Goal: Complete application form

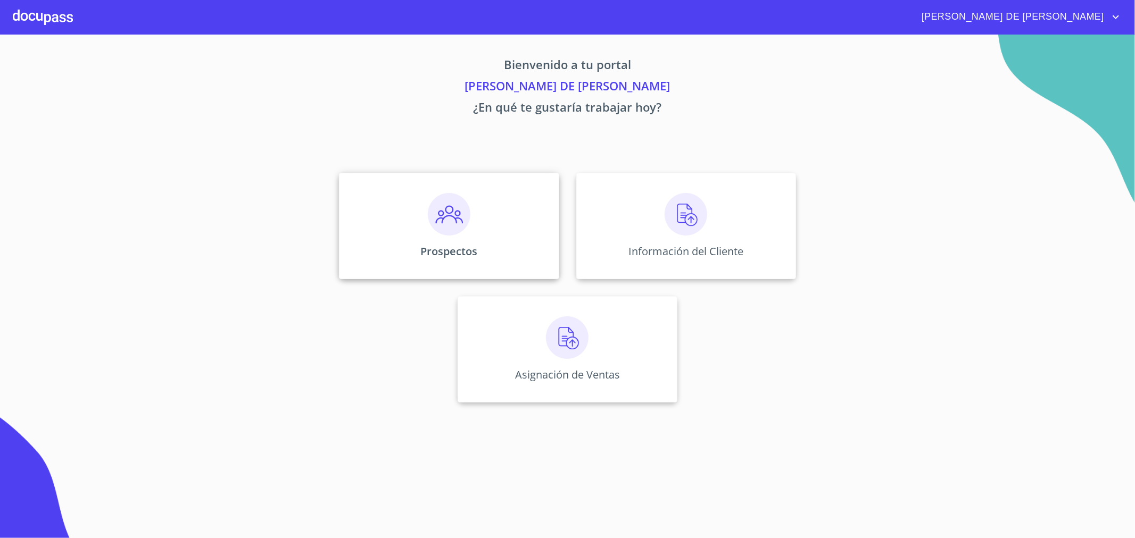
click at [464, 235] on img at bounding box center [449, 214] width 43 height 43
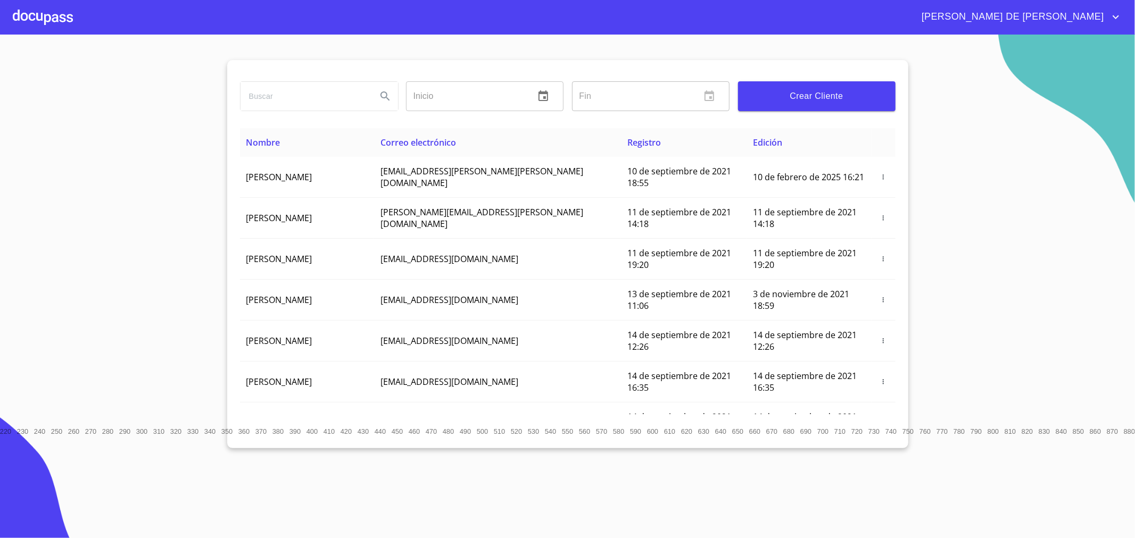
click at [795, 94] on span "Crear Cliente" at bounding box center [816, 96] width 140 height 15
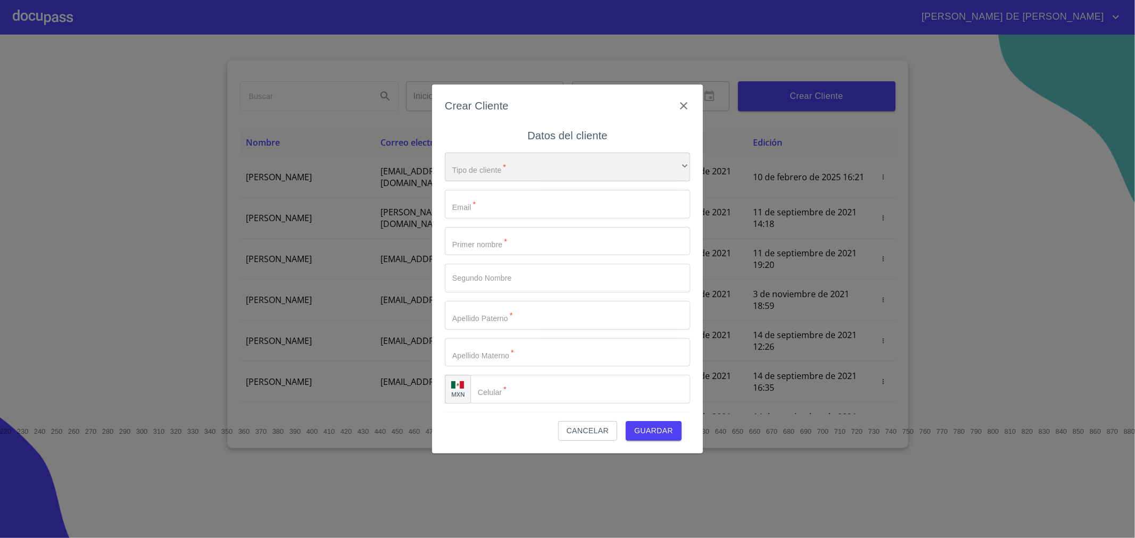
click at [610, 162] on div "​" at bounding box center [567, 167] width 245 height 29
click at [796, 180] on div at bounding box center [567, 269] width 1135 height 538
click at [677, 109] on icon "button" at bounding box center [683, 105] width 13 height 13
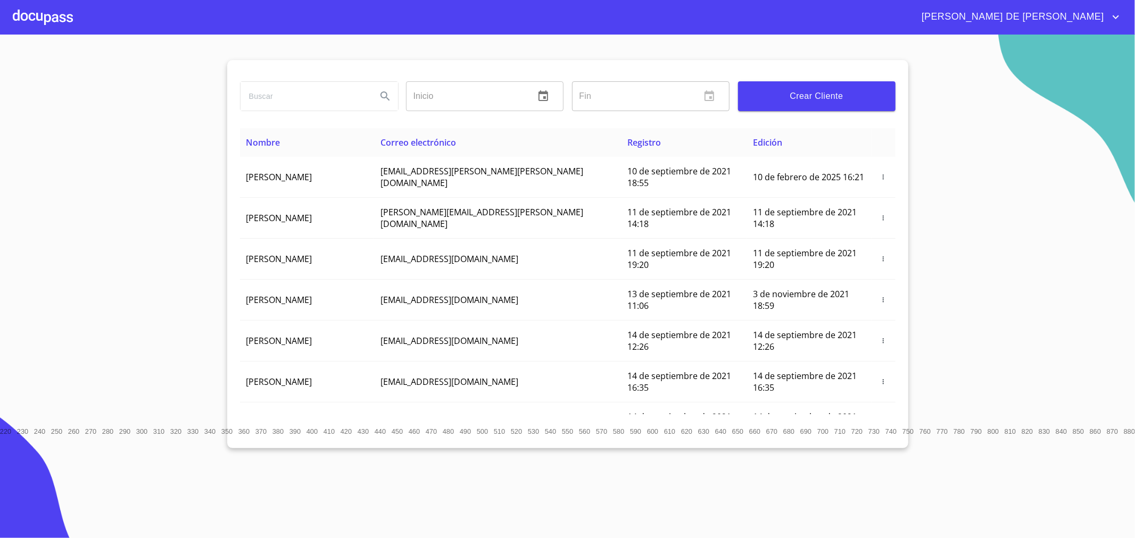
click at [184, 251] on section "Inicio ​ Fin ​ Crear Cliente Nombre Correo electrónico Registro Edición [PERSON…" at bounding box center [567, 287] width 1135 height 504
click at [334, 104] on input "search" at bounding box center [304, 96] width 128 height 29
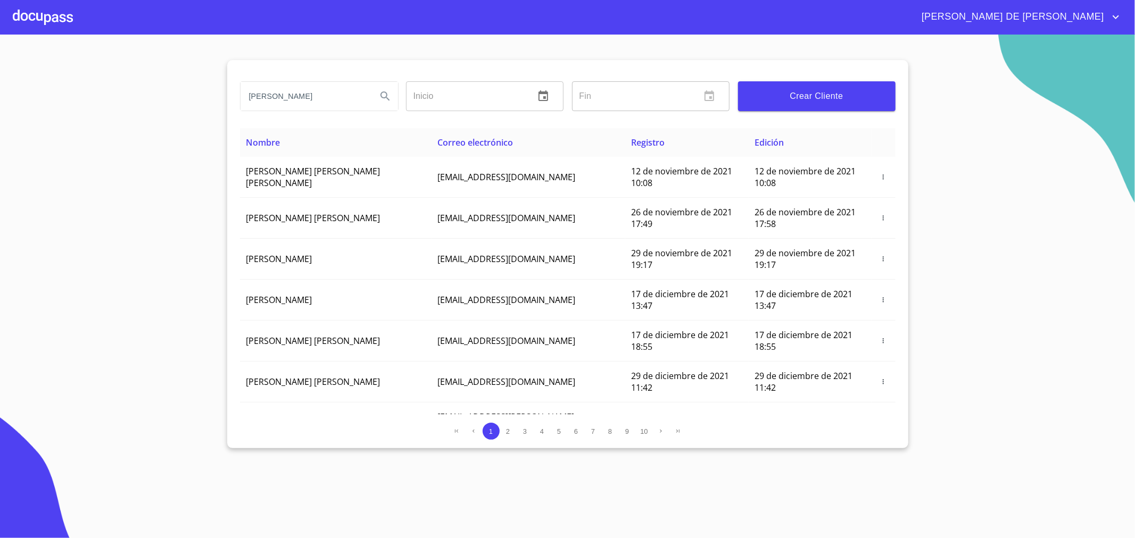
click at [336, 106] on input "[PERSON_NAME]" at bounding box center [304, 96] width 128 height 29
type input "G"
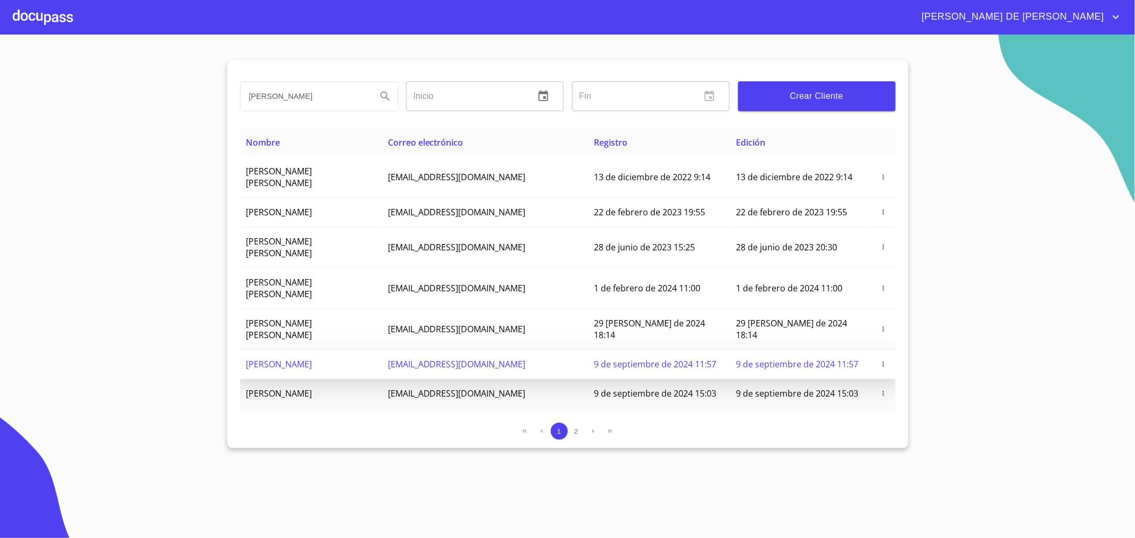
scroll to position [47, 0]
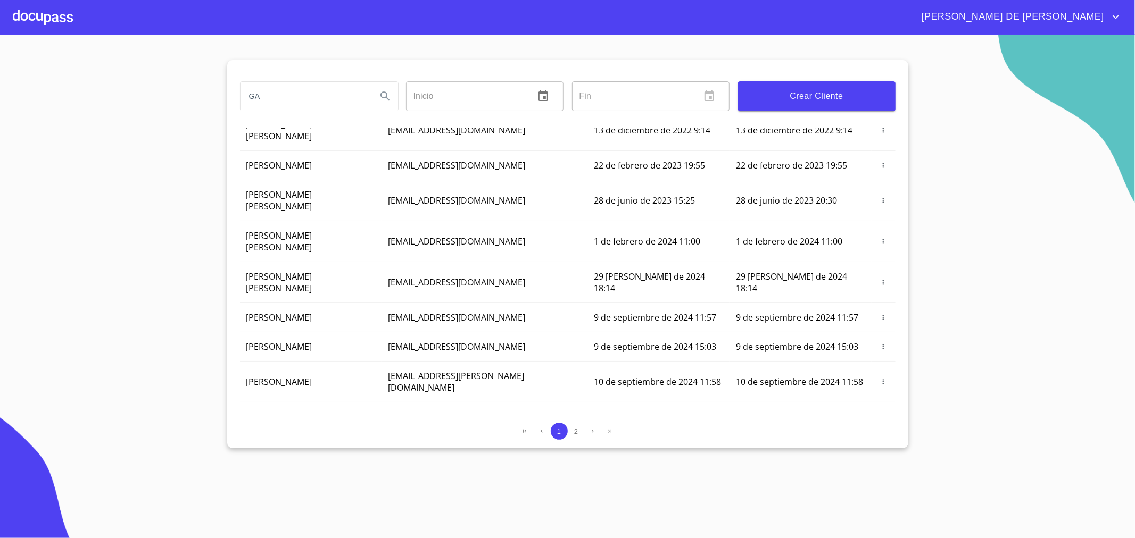
type input "G"
type input "[PERSON_NAME]"
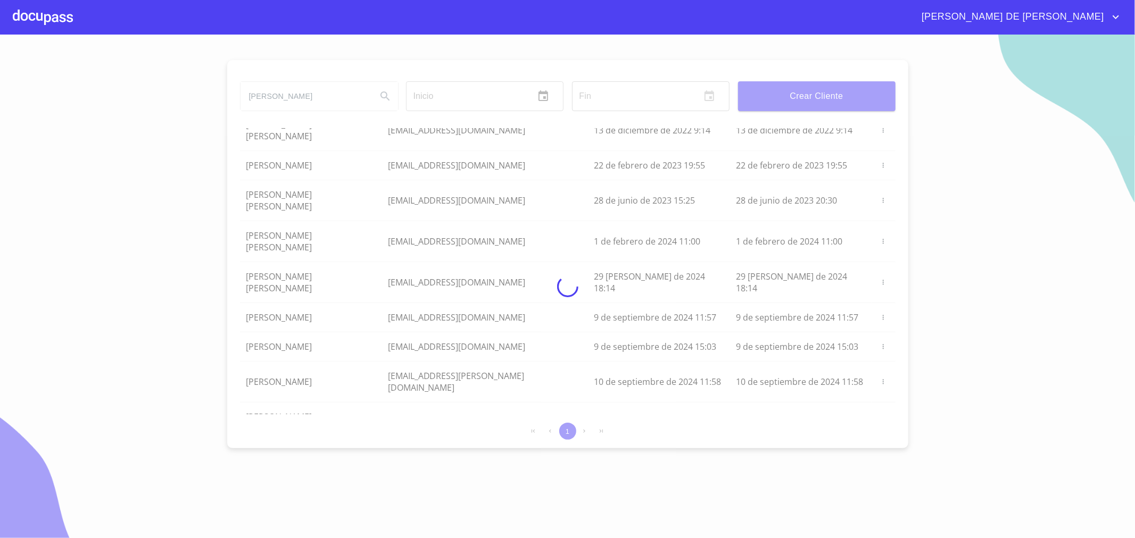
scroll to position [0, 0]
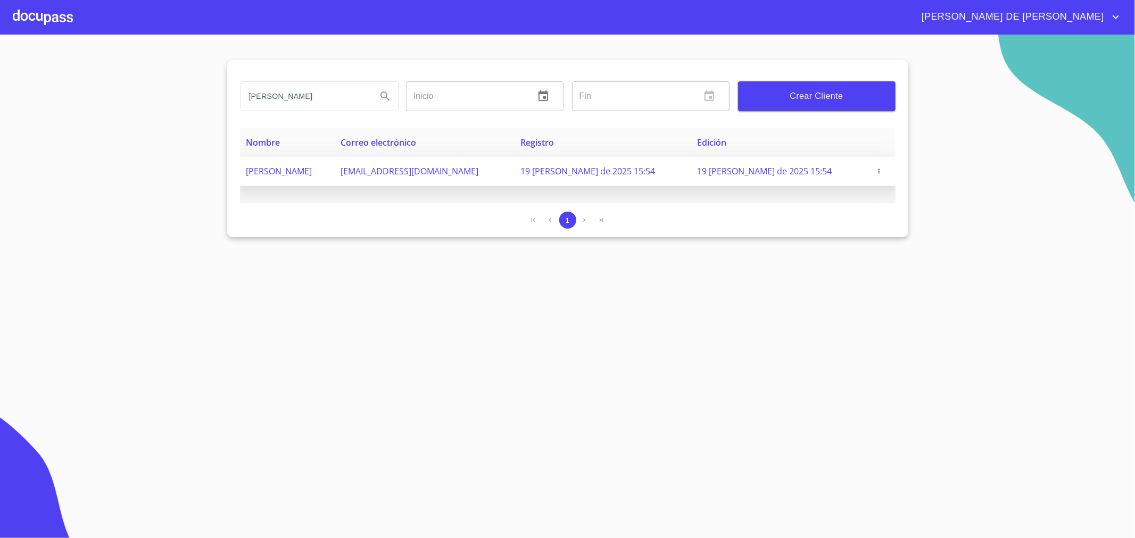
click at [875, 172] on icon "button" at bounding box center [878, 171] width 7 height 7
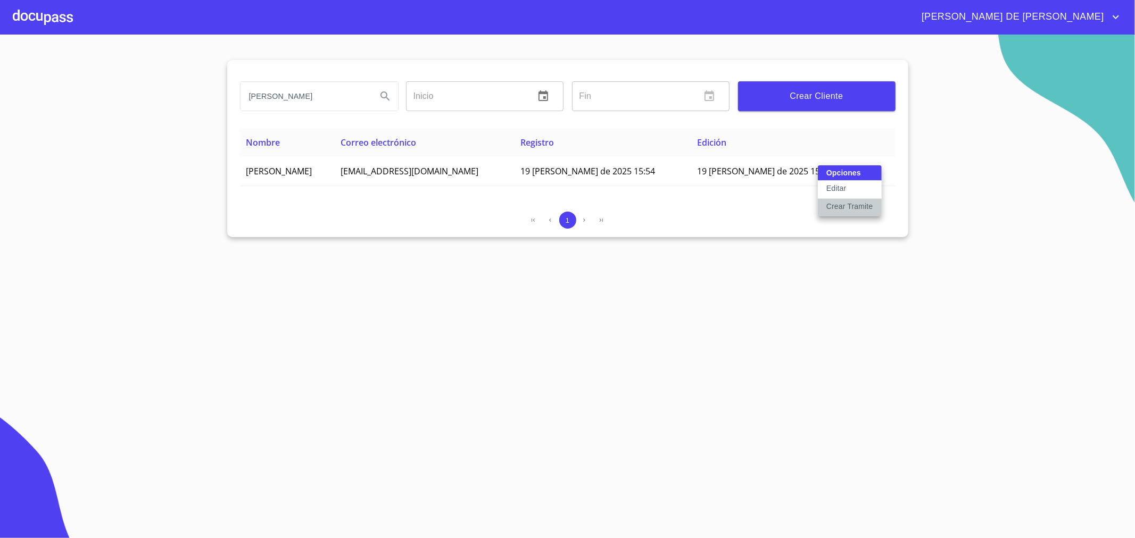
click at [844, 205] on p "Crear Tramite" at bounding box center [849, 206] width 47 height 11
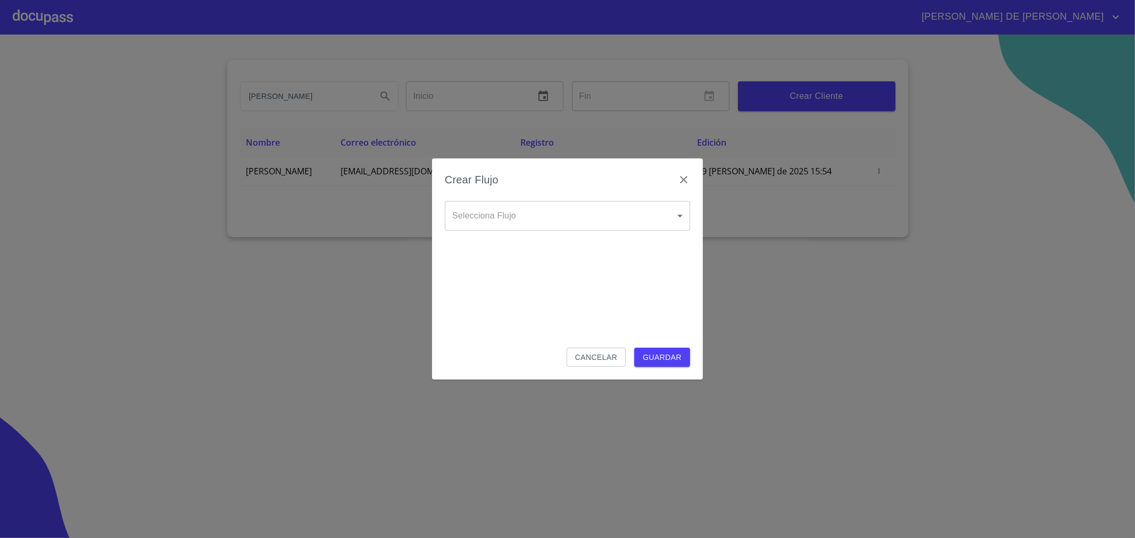
click at [634, 220] on body "[PERSON_NAME] DE [PERSON_NAME] Inicio ​ Fin ​ Crear Cliente Nombre Correo elect…" at bounding box center [567, 269] width 1135 height 538
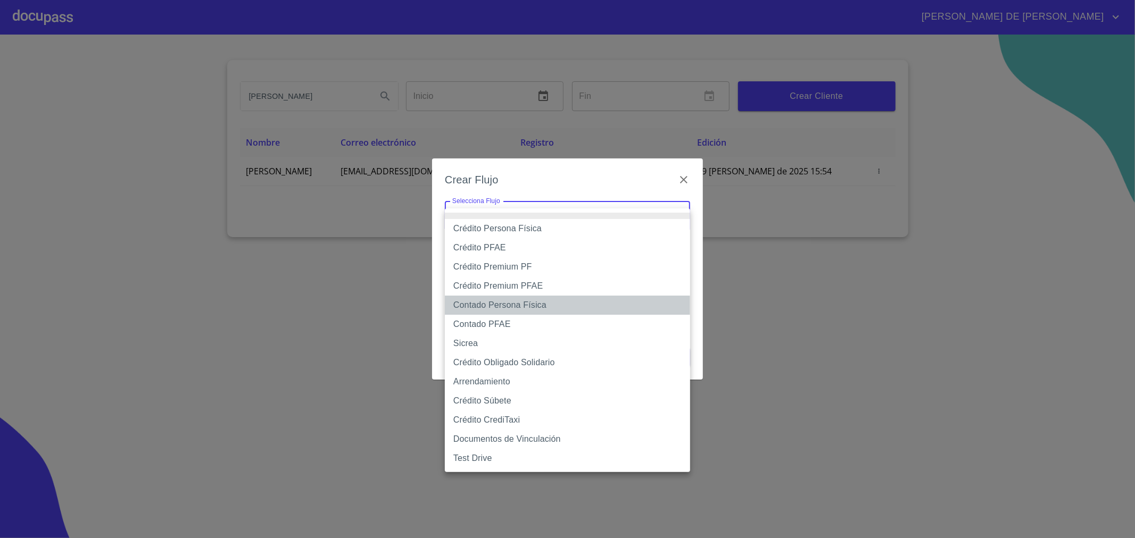
click at [523, 304] on li "Contado Persona Física" at bounding box center [567, 305] width 245 height 19
type input "60bf975b0d9865ccc2471536"
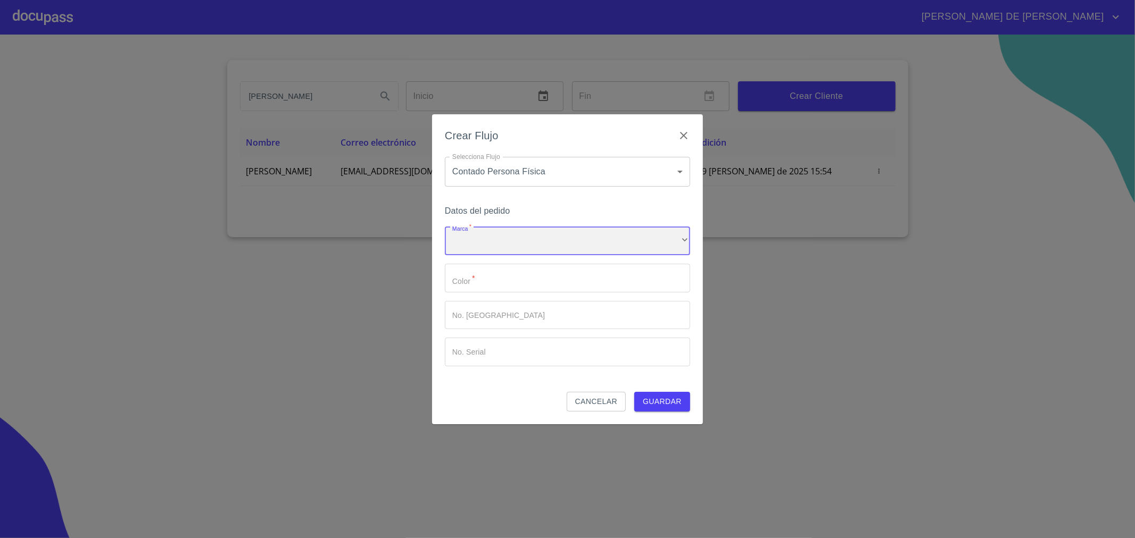
click at [593, 244] on div "​" at bounding box center [567, 241] width 245 height 29
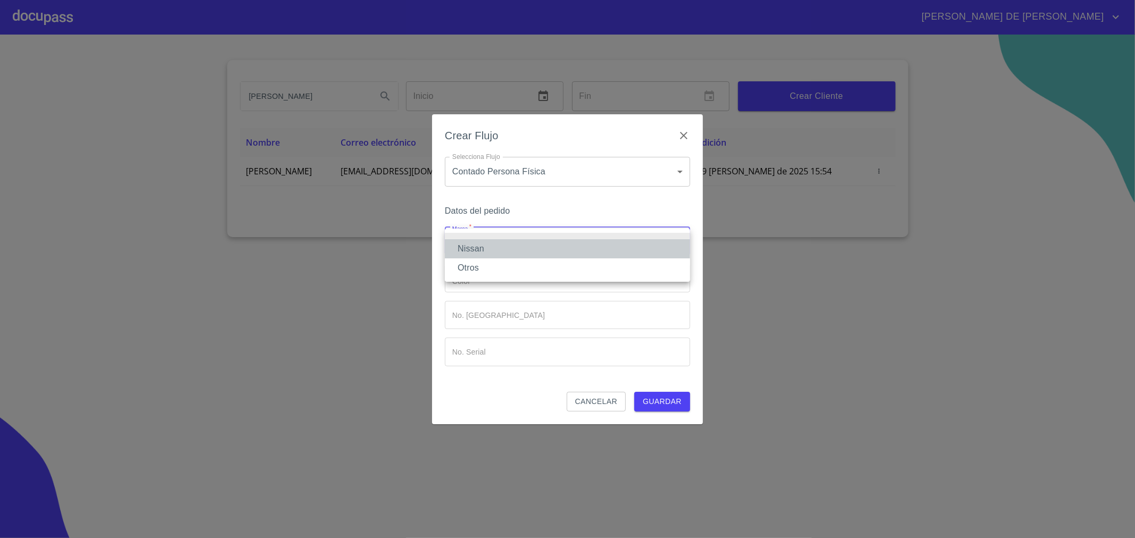
click at [544, 253] on li "Nissan" at bounding box center [567, 248] width 245 height 19
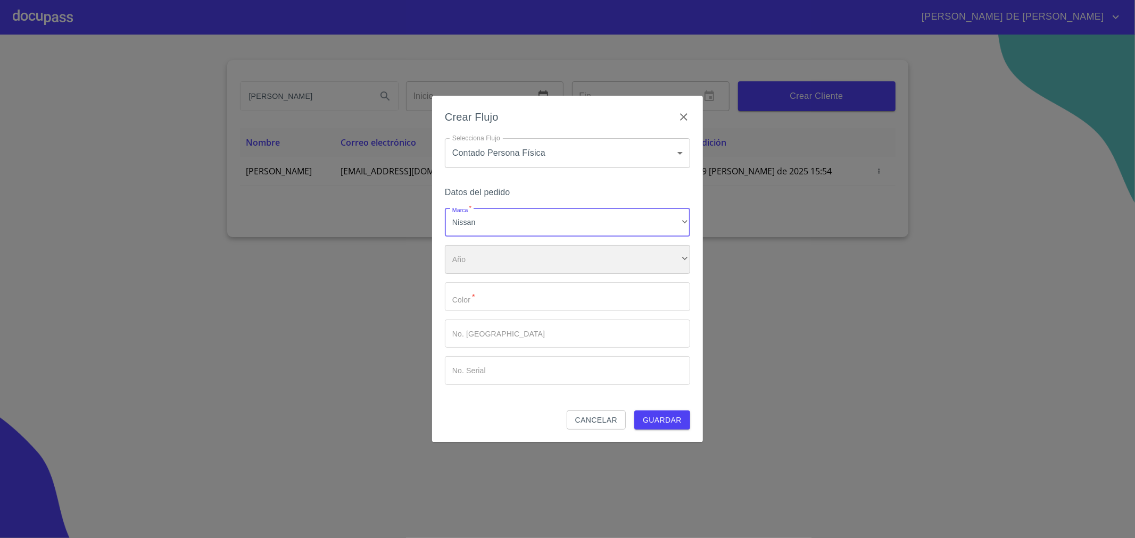
click at [613, 263] on div "​" at bounding box center [567, 259] width 245 height 29
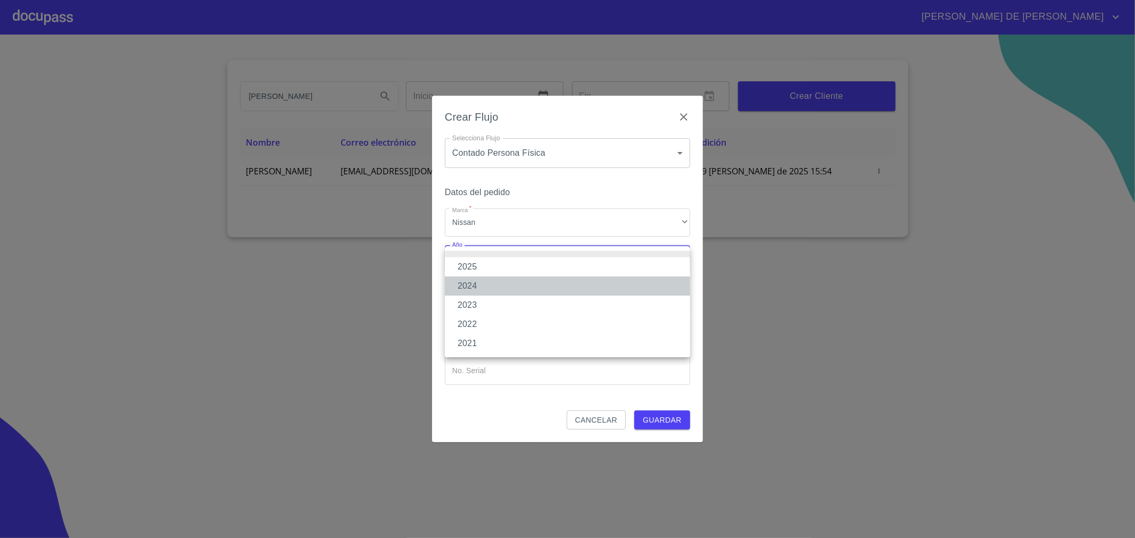
click at [520, 291] on li "2024" at bounding box center [567, 286] width 245 height 19
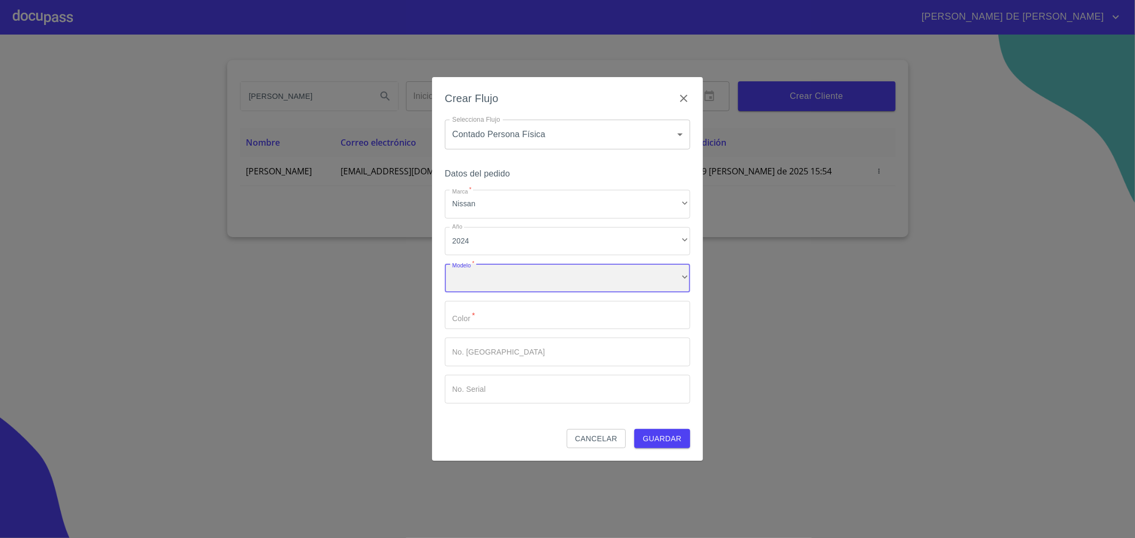
click at [580, 281] on div "​" at bounding box center [567, 278] width 245 height 29
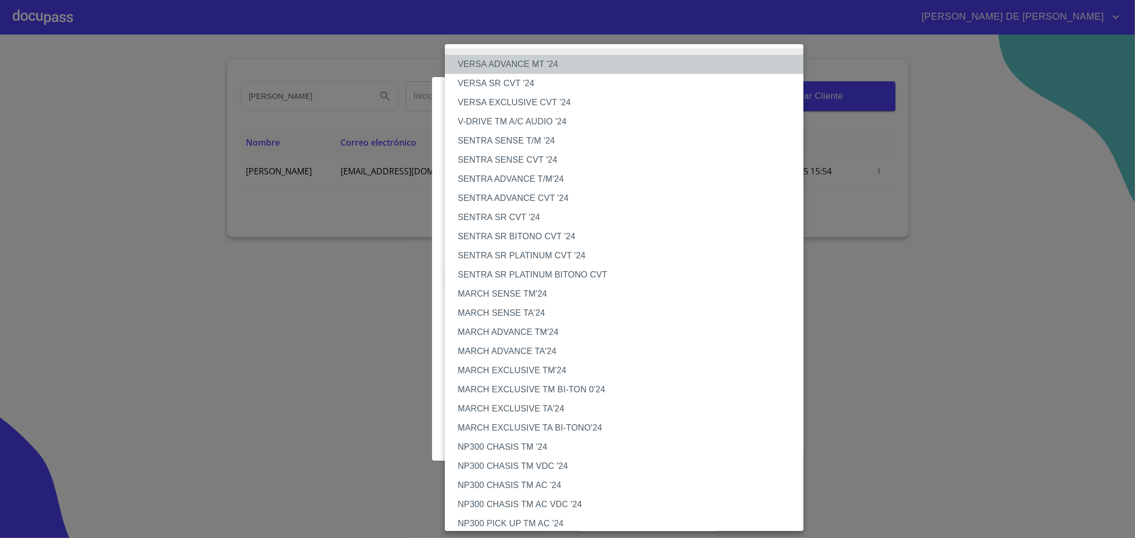
click at [532, 68] on li "VERSA ADVANCE MT '24" at bounding box center [629, 64] width 368 height 19
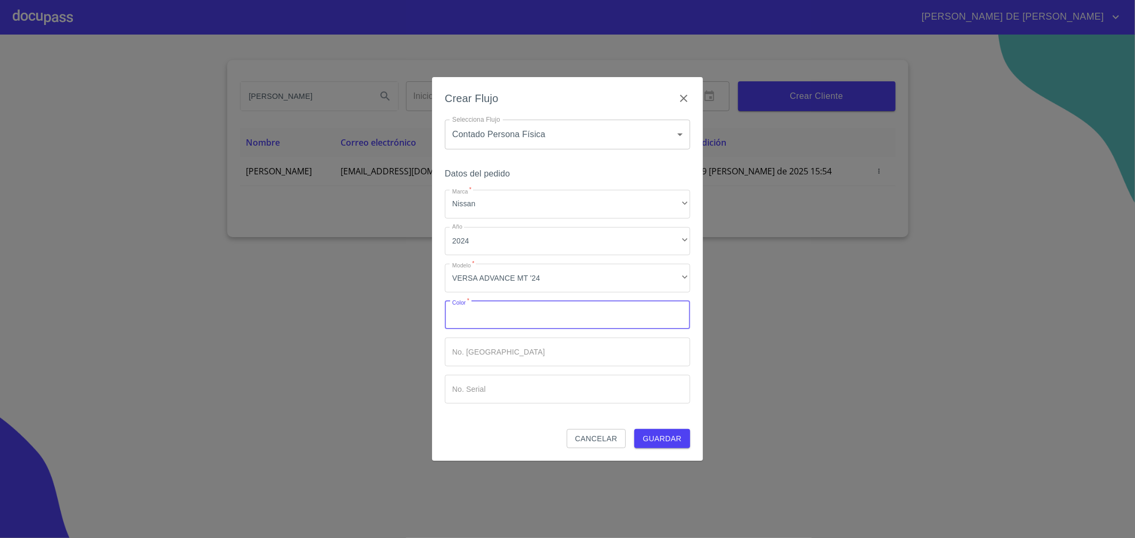
click at [527, 315] on input "Marca   *" at bounding box center [567, 315] width 245 height 29
type input "b"
type input "[PERSON_NAME]"
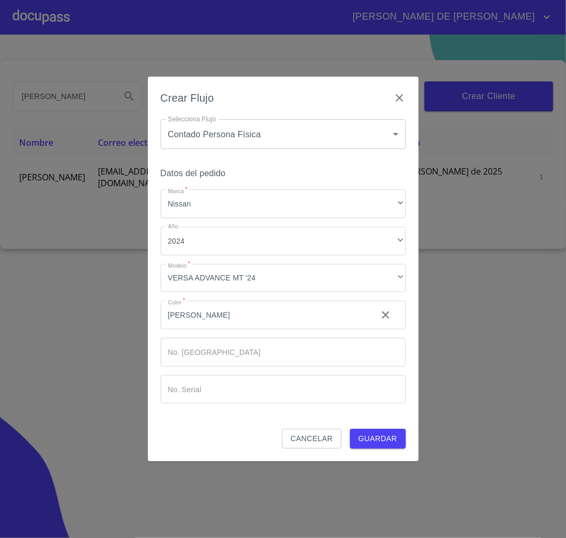
click at [210, 329] on input "Marca   *" at bounding box center [265, 315] width 208 height 29
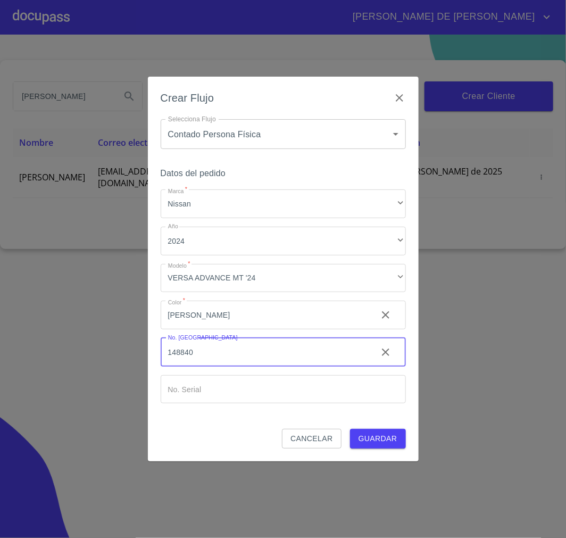
type input "148840"
click at [181, 329] on input "Marca   *" at bounding box center [265, 315] width 208 height 29
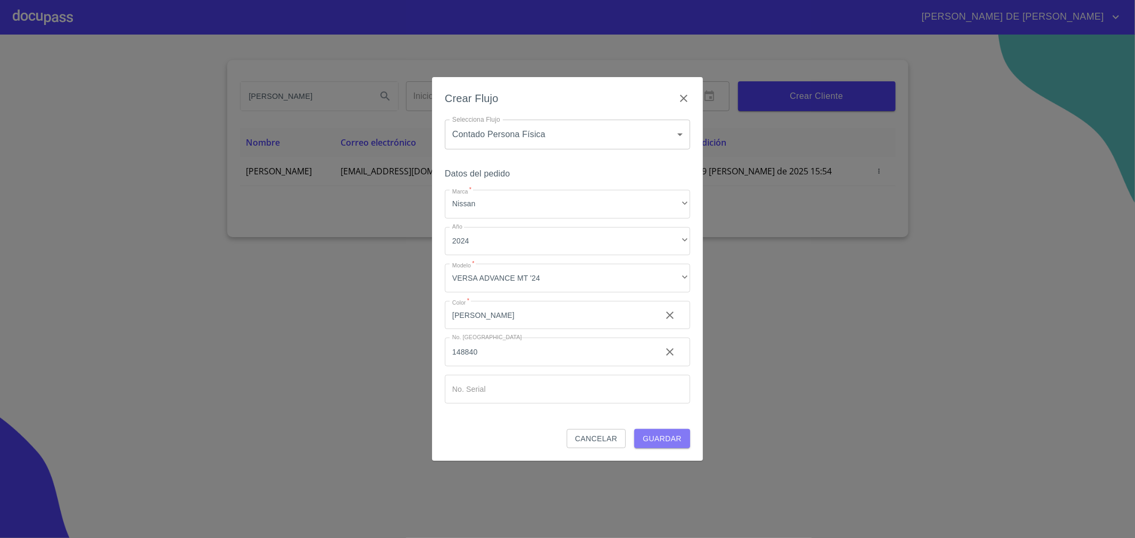
click at [662, 437] on span "Guardar" at bounding box center [662, 438] width 39 height 13
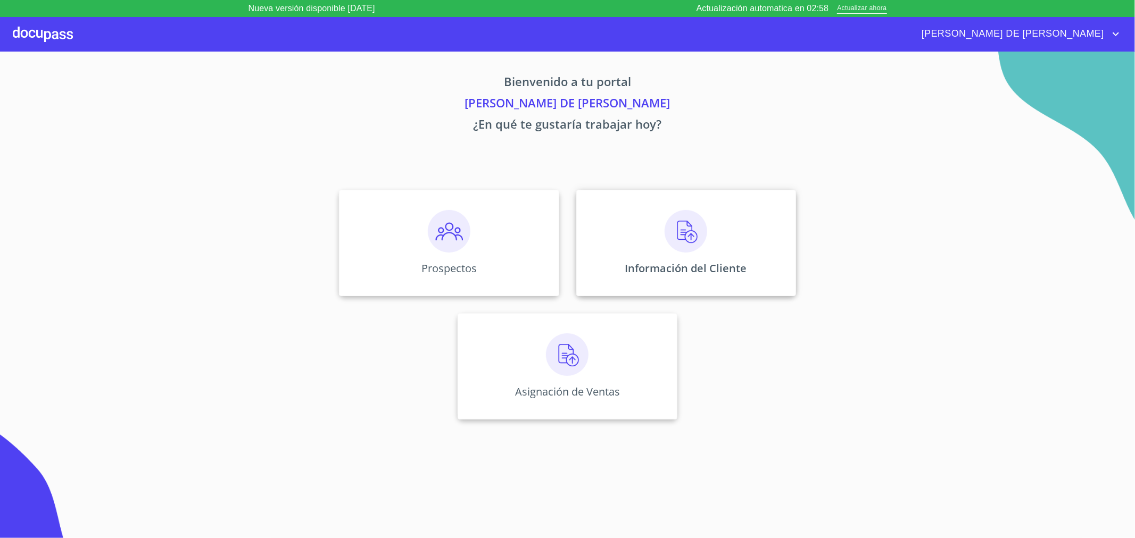
click at [671, 246] on img at bounding box center [685, 231] width 43 height 43
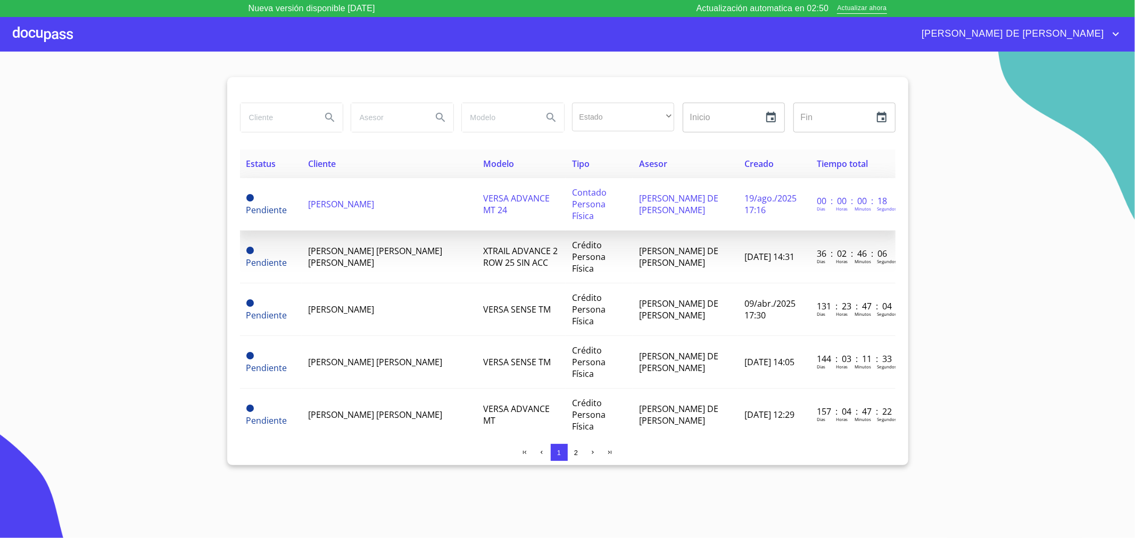
click at [565, 197] on td "Contado Persona Física" at bounding box center [598, 204] width 67 height 53
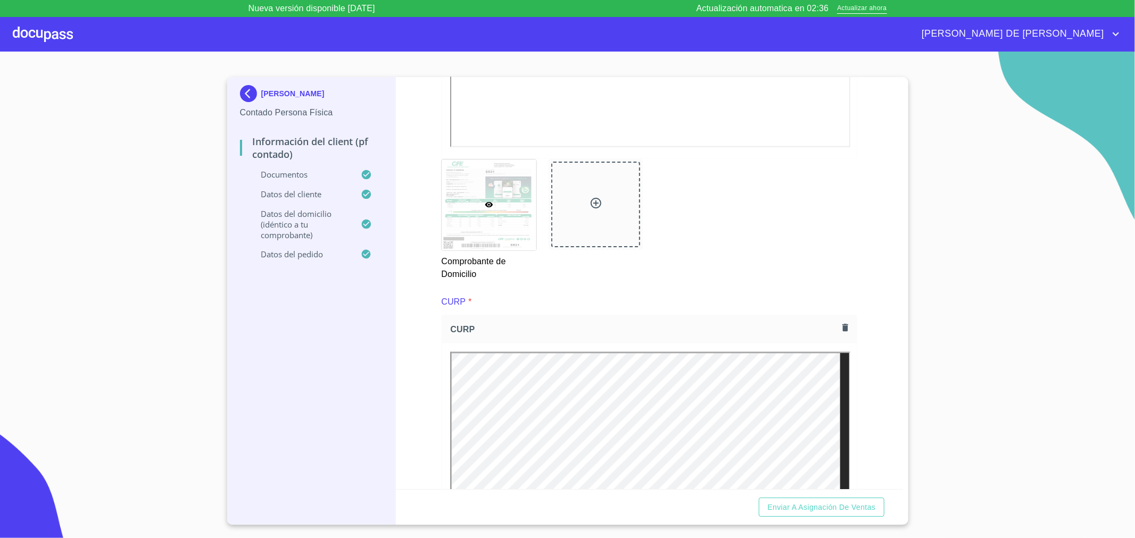
scroll to position [697, 0]
